Goal: Navigation & Orientation: Find specific page/section

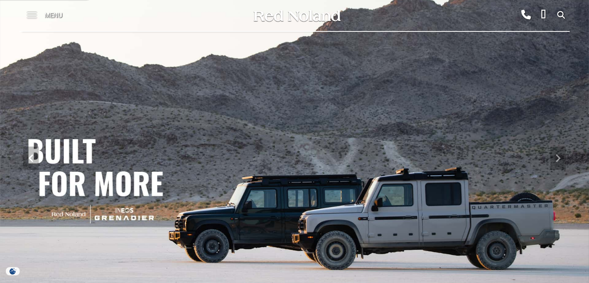
click at [34, 19] on span at bounding box center [32, 15] width 10 height 31
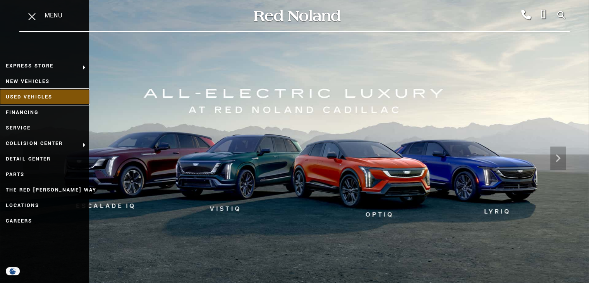
click at [38, 100] on link "Used Vehicles" at bounding box center [44, 96] width 89 height 15
